Goal: Transaction & Acquisition: Purchase product/service

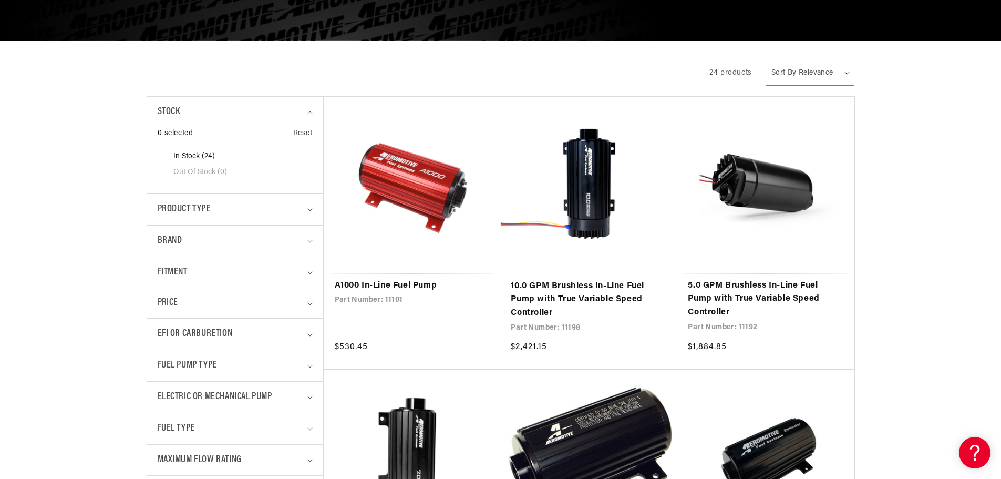
scroll to position [176, 0]
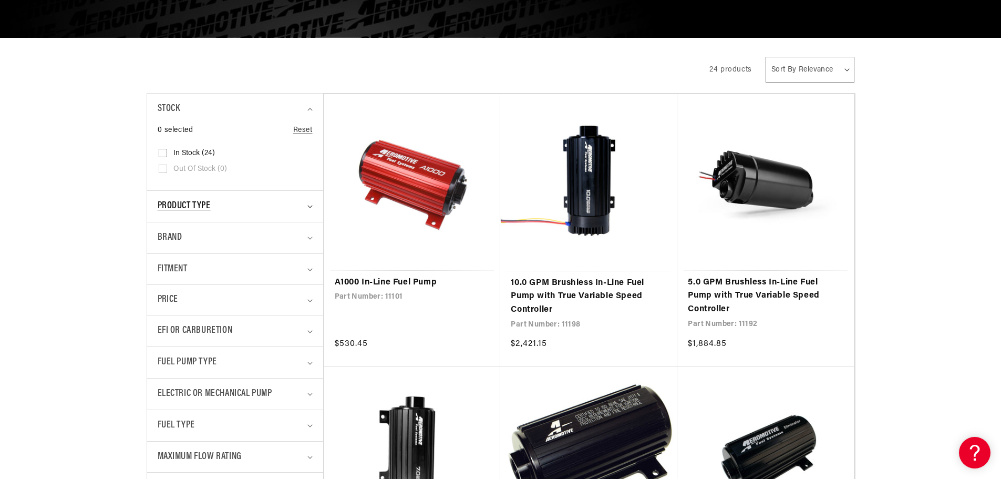
click at [215, 192] on summary "Product type" at bounding box center [235, 206] width 155 height 31
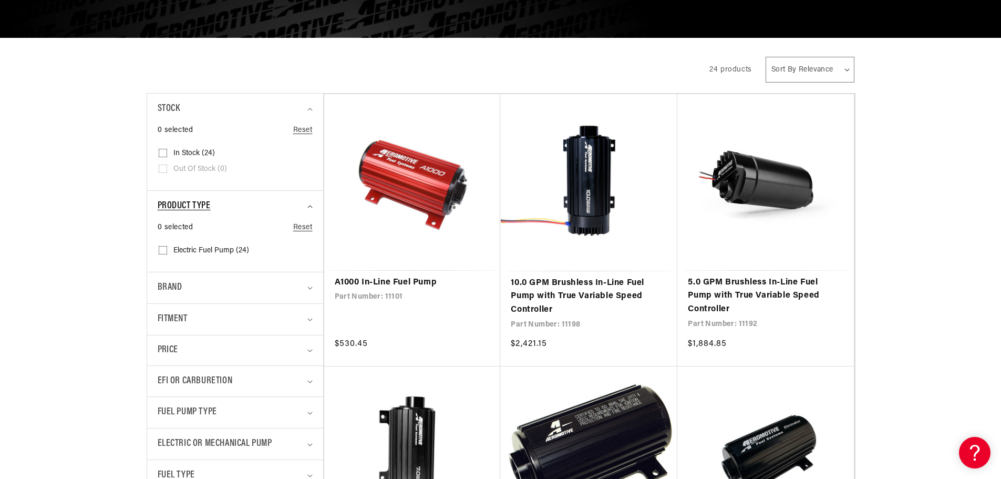
click at [211, 202] on span "Product type" at bounding box center [184, 206] width 53 height 15
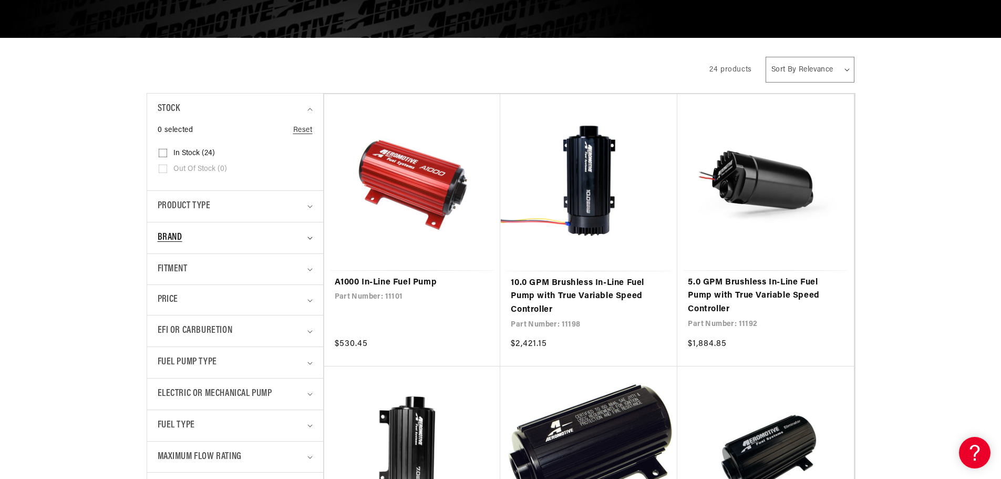
click at [198, 246] on summary "Brand" at bounding box center [235, 237] width 155 height 31
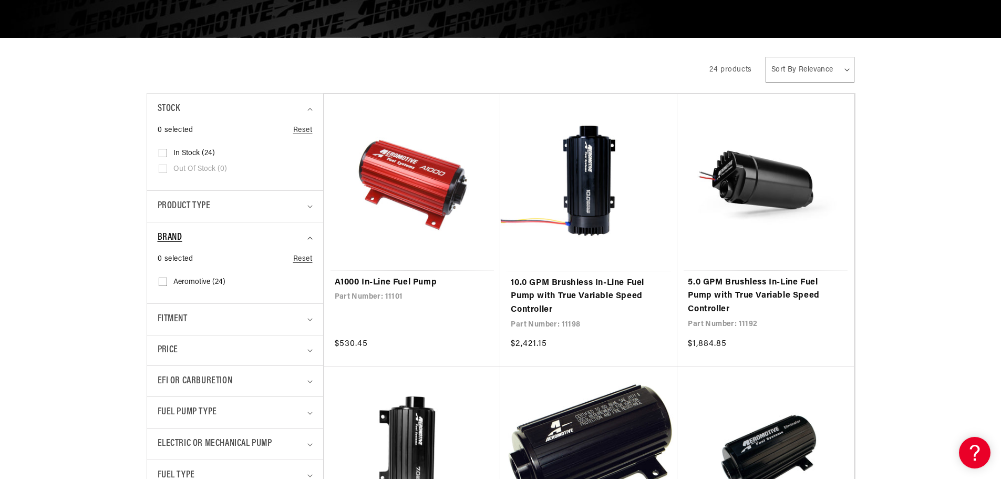
click at [198, 241] on div "Brand" at bounding box center [231, 237] width 146 height 15
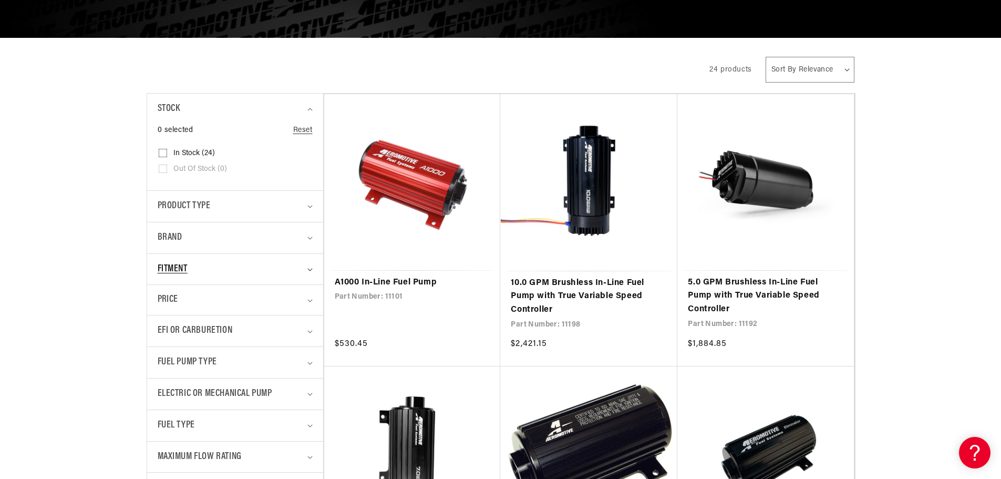
click at [195, 271] on div "Fitment" at bounding box center [231, 269] width 146 height 15
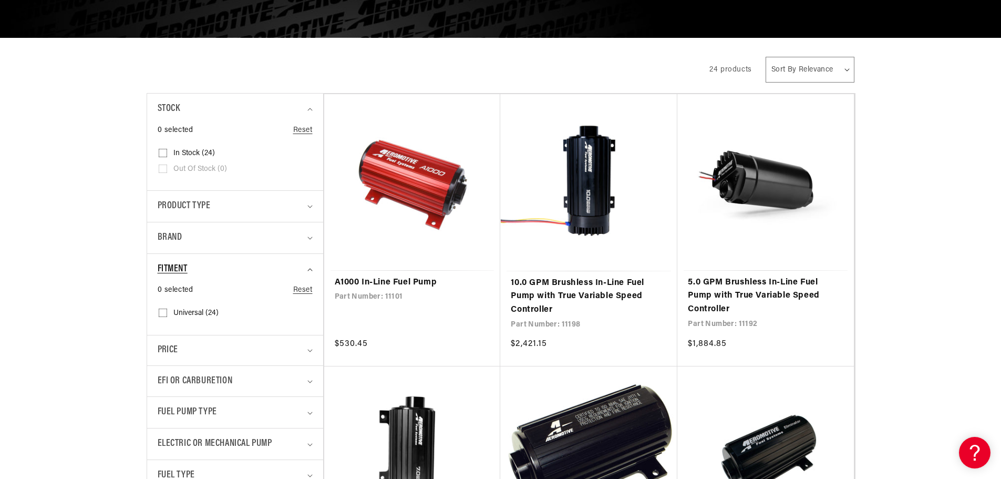
click at [195, 271] on div "Fitment" at bounding box center [231, 269] width 146 height 15
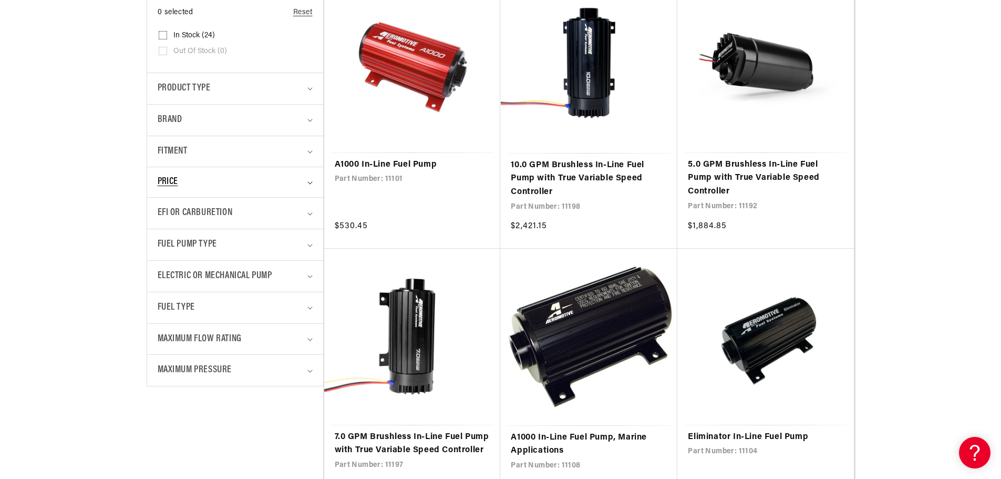
scroll to position [293, 0]
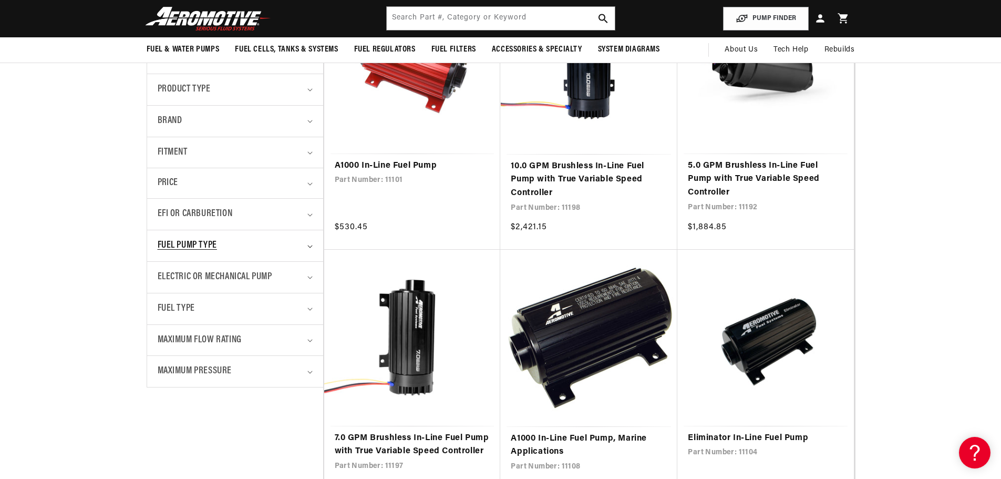
click at [197, 255] on summary "Fuel Pump Type" at bounding box center [235, 245] width 155 height 31
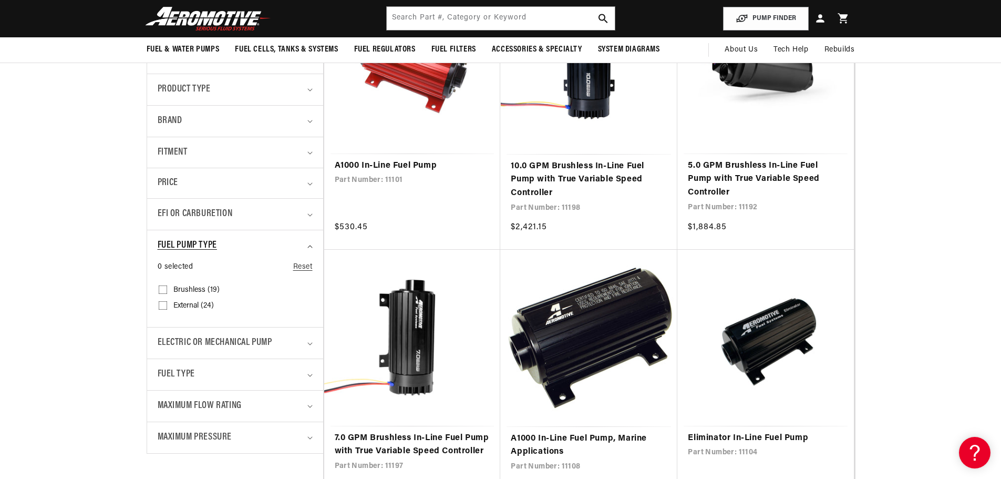
click at [189, 237] on summary "Fuel Pump Type" at bounding box center [235, 245] width 155 height 31
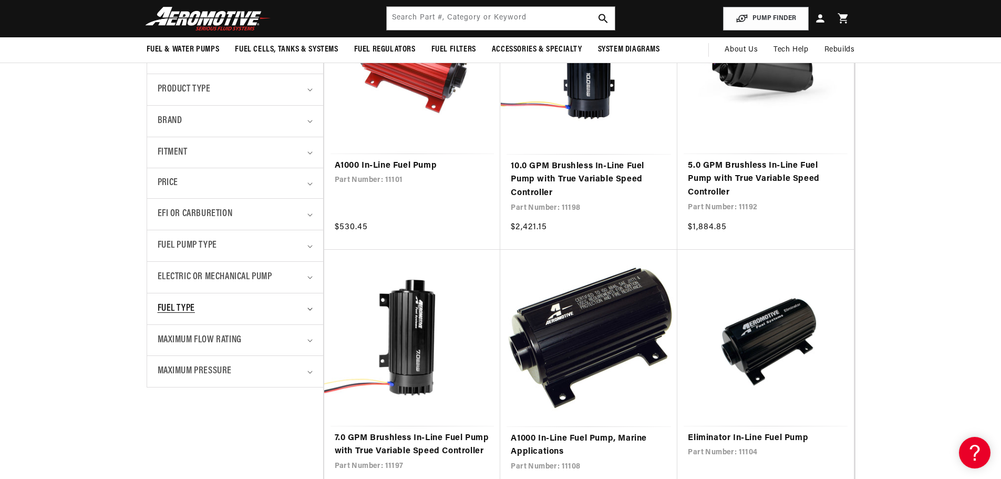
click at [181, 302] on span "Fuel Type" at bounding box center [176, 308] width 37 height 15
click at [200, 158] on div "Fitment" at bounding box center [231, 152] width 146 height 15
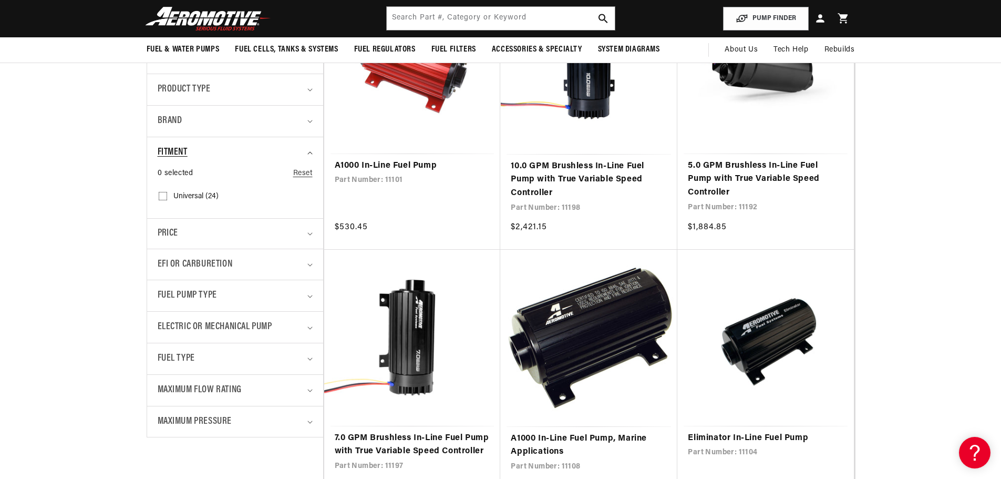
click at [200, 158] on div "Fitment" at bounding box center [231, 152] width 146 height 15
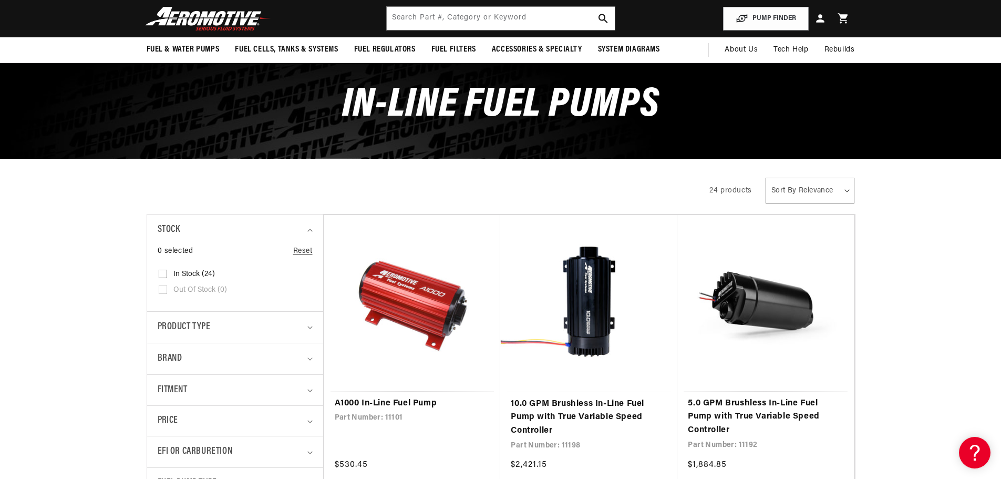
scroll to position [0, 0]
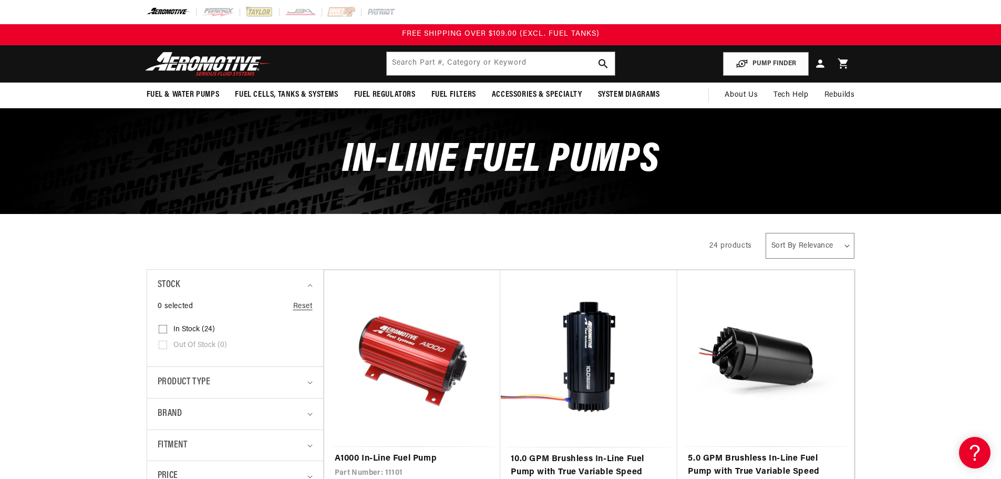
click at [786, 242] on select "Sort By Relevance Sort By Price, Low to High Sort By Price, High to Low" at bounding box center [810, 246] width 89 height 26
select select "price-ascending"
click at [766, 233] on select "Sort By Relevance Sort By Price, Low to High Sort By Price, High to Low" at bounding box center [810, 246] width 89 height 26
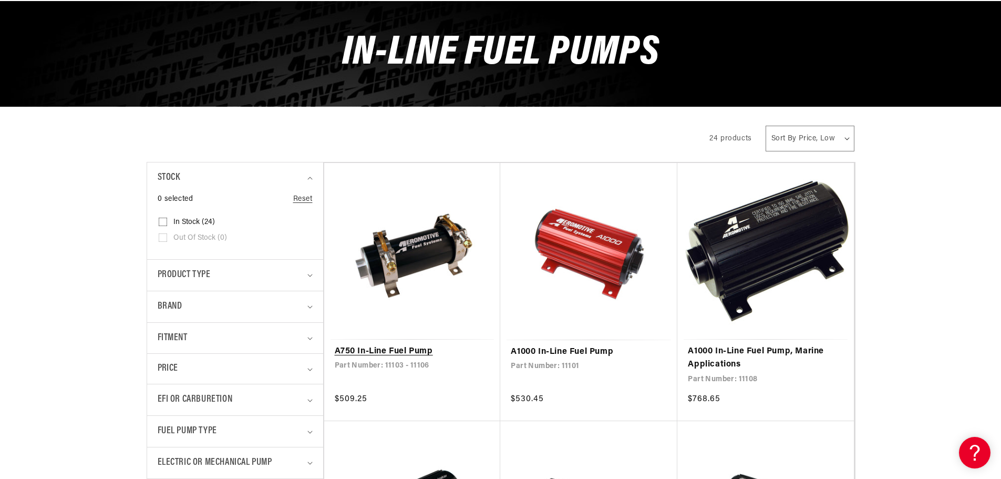
scroll to position [108, 0]
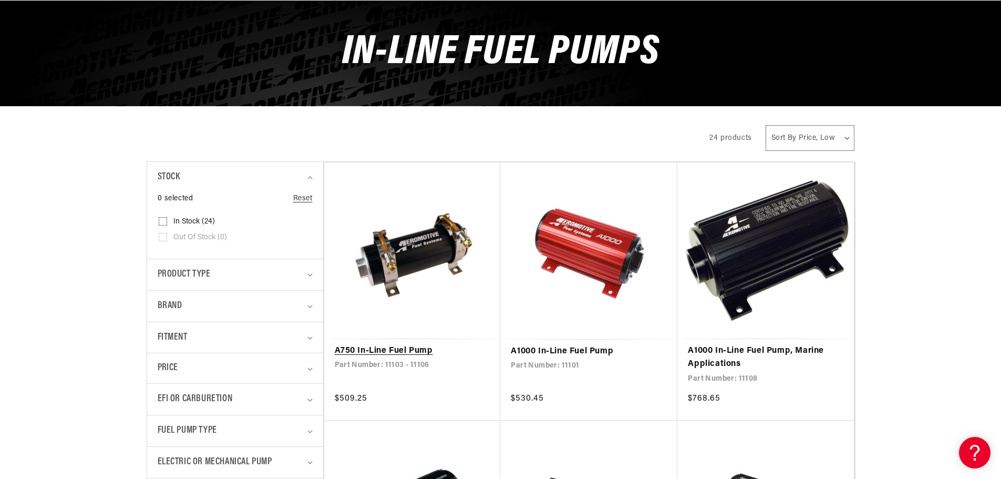
click at [421, 344] on link "A750 In-Line Fuel Pump" at bounding box center [413, 351] width 156 height 14
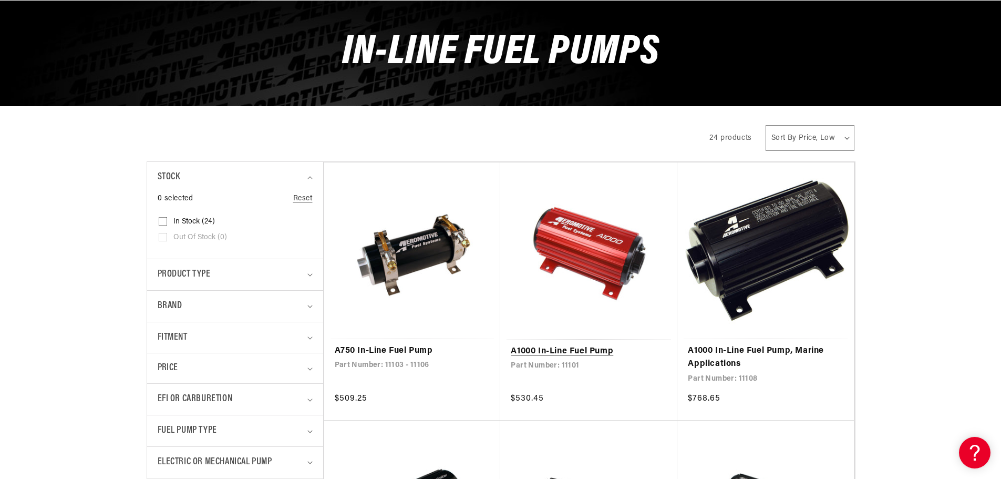
click at [592, 345] on link "A1000 In-Line Fuel Pump" at bounding box center [589, 352] width 156 height 14
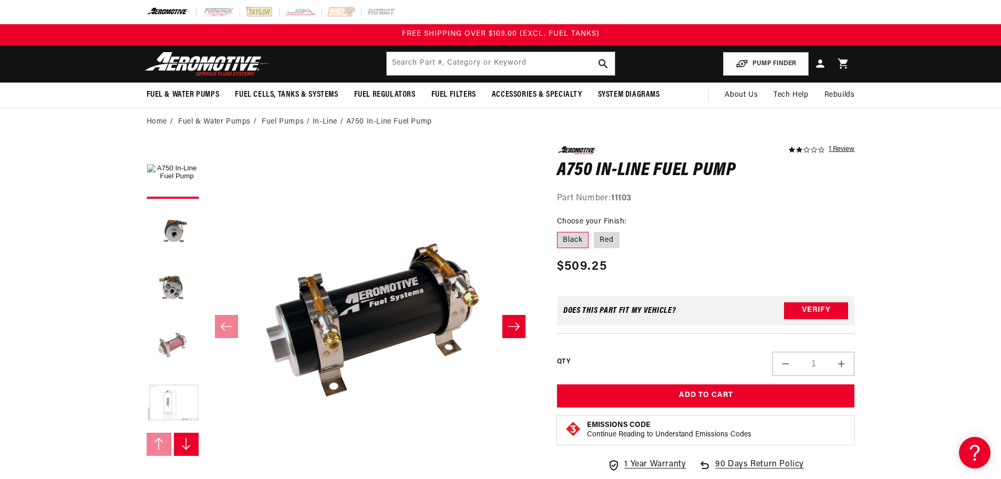
click at [183, 338] on button "Load image 4 in gallery view" at bounding box center [173, 346] width 53 height 53
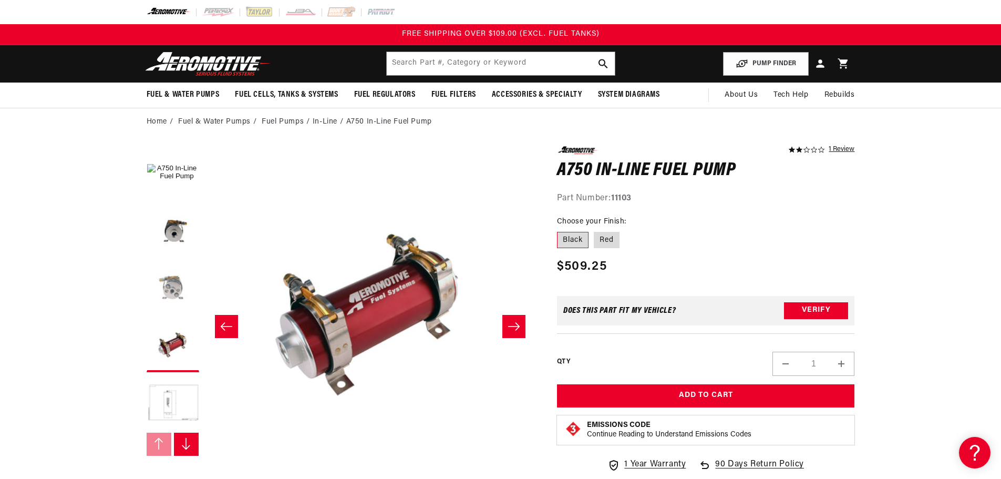
click at [178, 291] on button "Load image 3 in gallery view" at bounding box center [173, 288] width 53 height 53
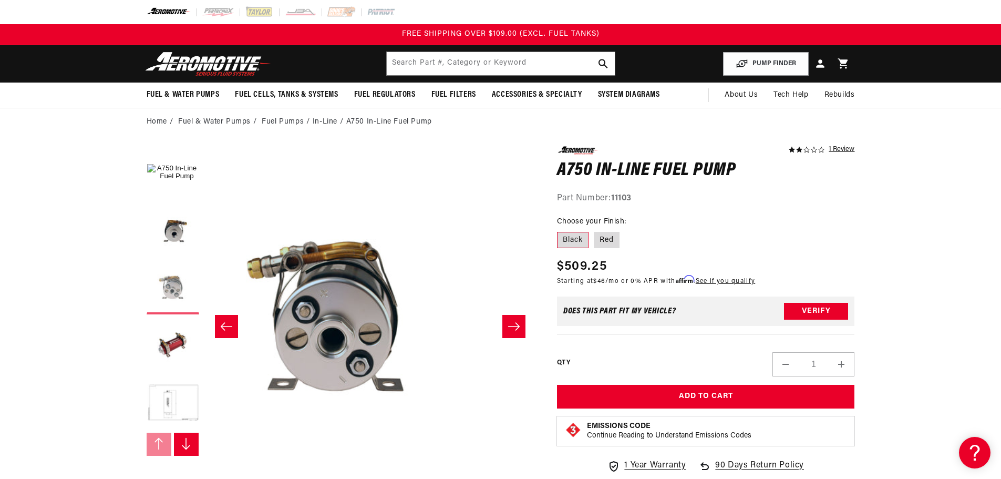
scroll to position [0, 664]
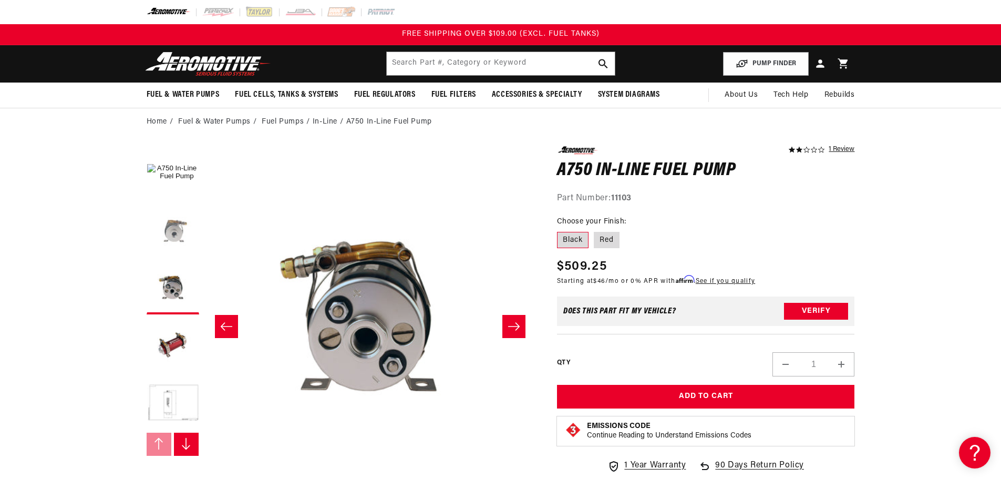
click at [165, 220] on button "Load image 2 in gallery view" at bounding box center [173, 230] width 53 height 53
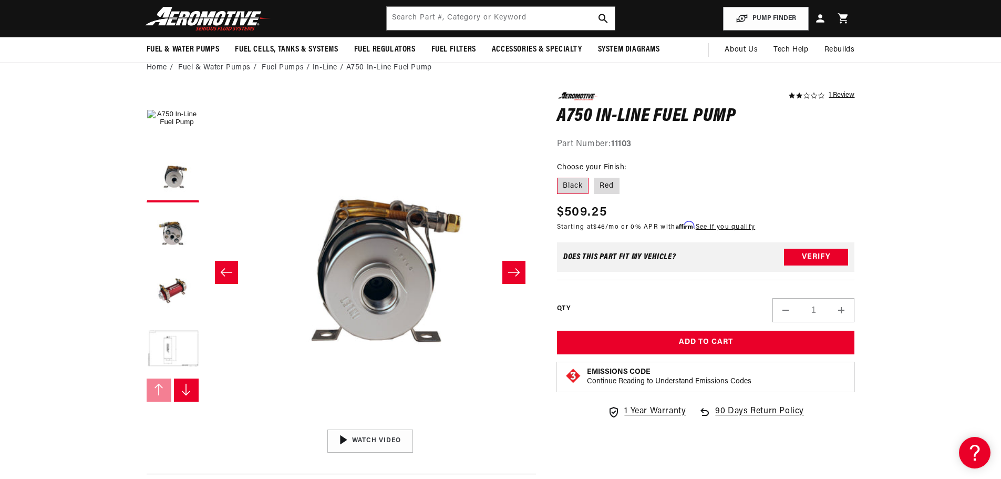
scroll to position [52, 0]
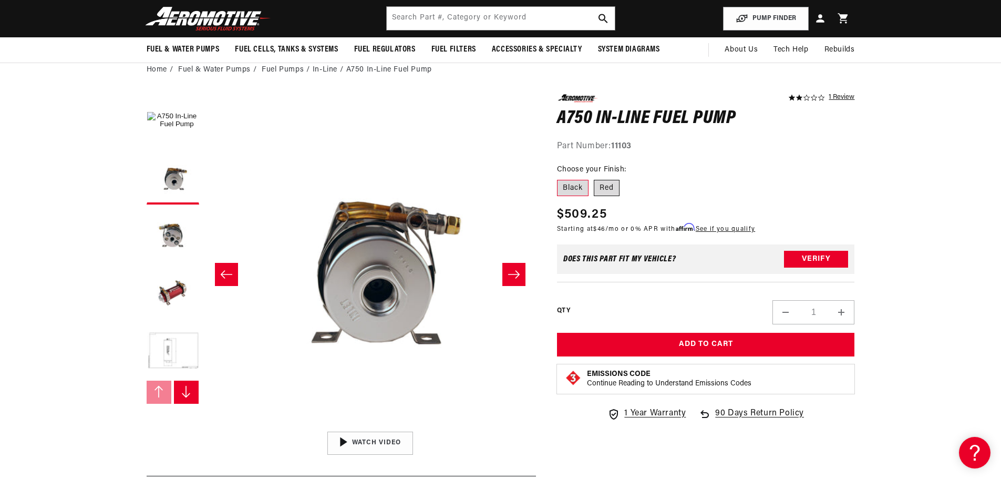
click at [607, 184] on label "Red" at bounding box center [607, 188] width 26 height 17
click at [594, 178] on input "Red" at bounding box center [594, 178] width 1 height 1
radio input "true"
